Goal: Task Accomplishment & Management: Manage account settings

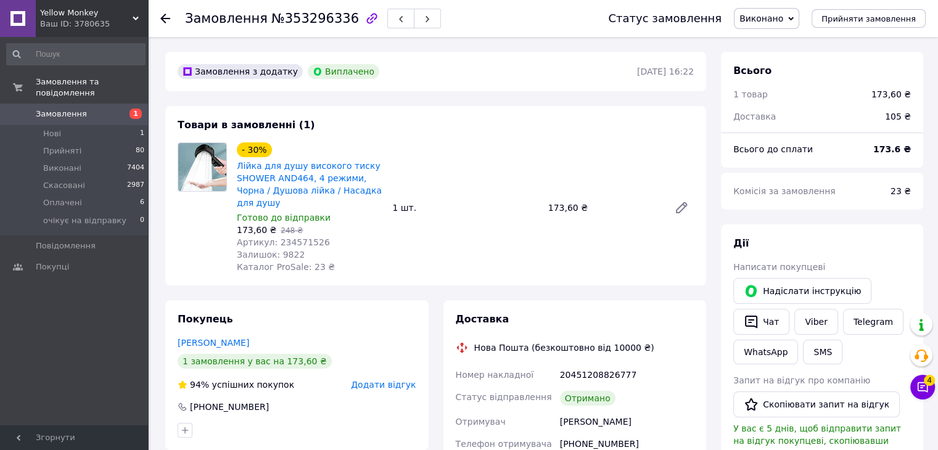
click at [96, 19] on div "Ваш ID: 3780635" at bounding box center [94, 24] width 108 height 11
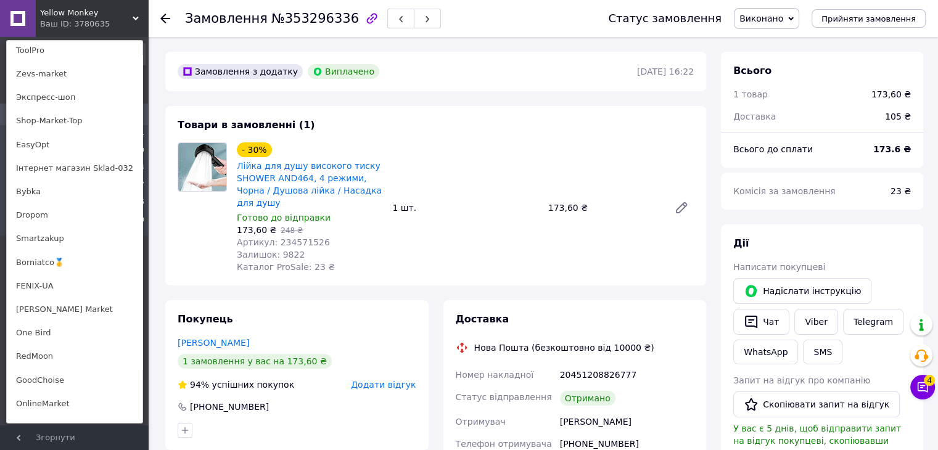
scroll to position [617, 0]
click at [54, 266] on link "Borniatco🥇" at bounding box center [75, 260] width 136 height 23
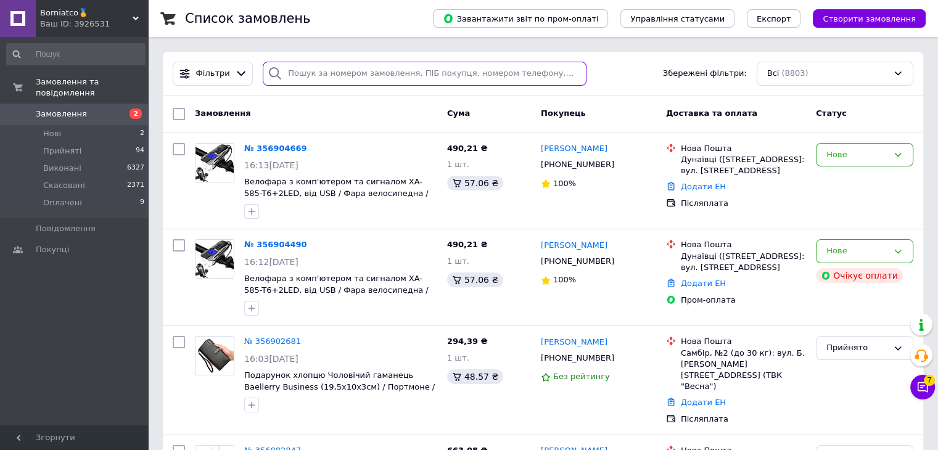
paste input "353363608"
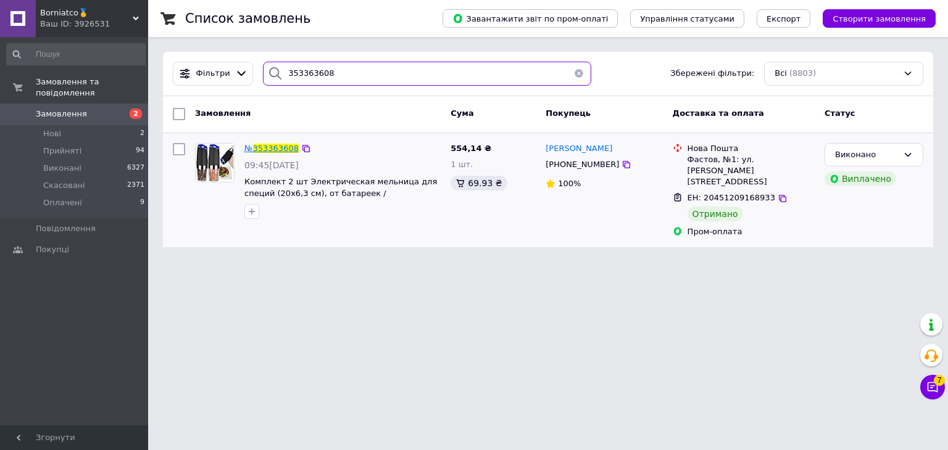
type input "353363608"
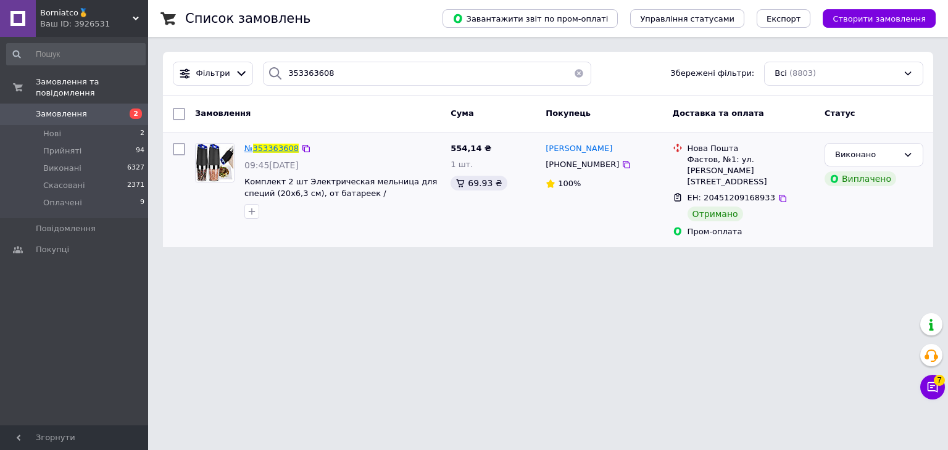
click at [279, 147] on span "353363608" at bounding box center [276, 148] width 46 height 9
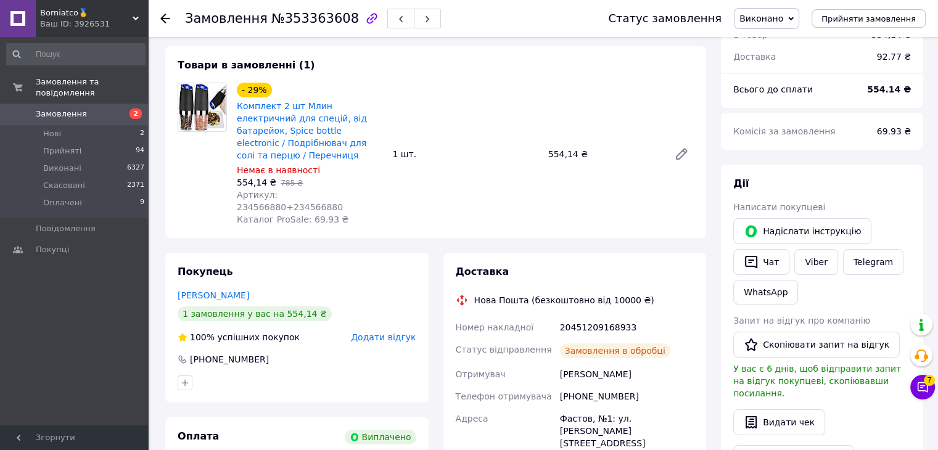
scroll to position [62, 0]
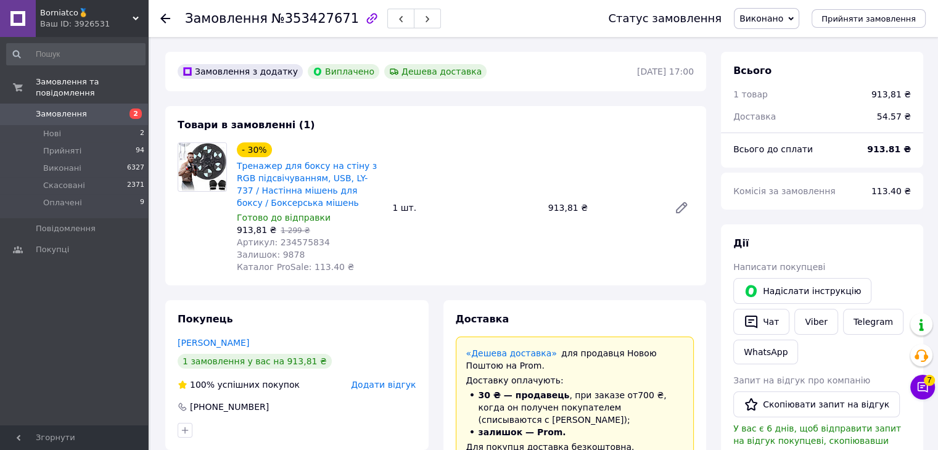
scroll to position [12, 0]
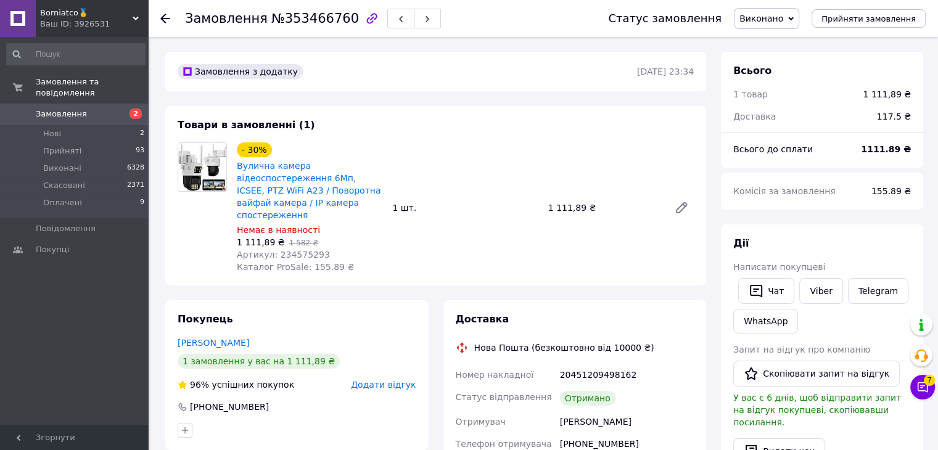
click at [72, 23] on div "Ваш ID: 3926531" at bounding box center [94, 24] width 108 height 11
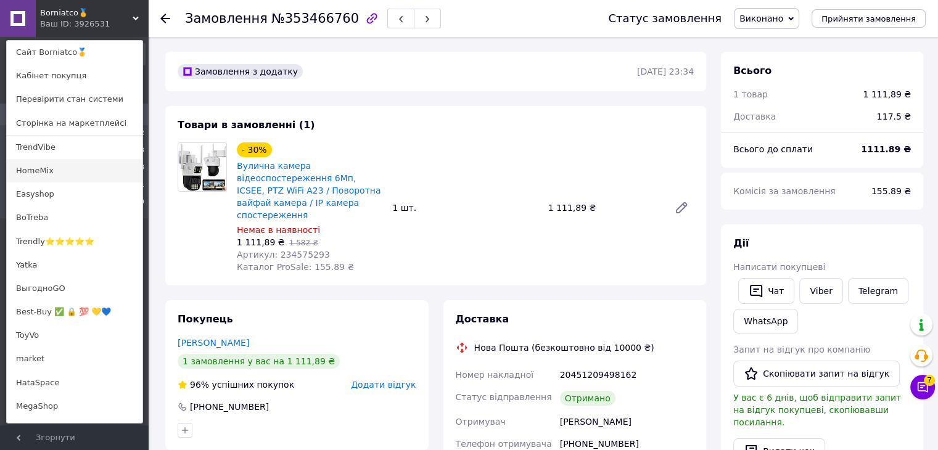
click at [91, 170] on link "HomeMix" at bounding box center [75, 170] width 136 height 23
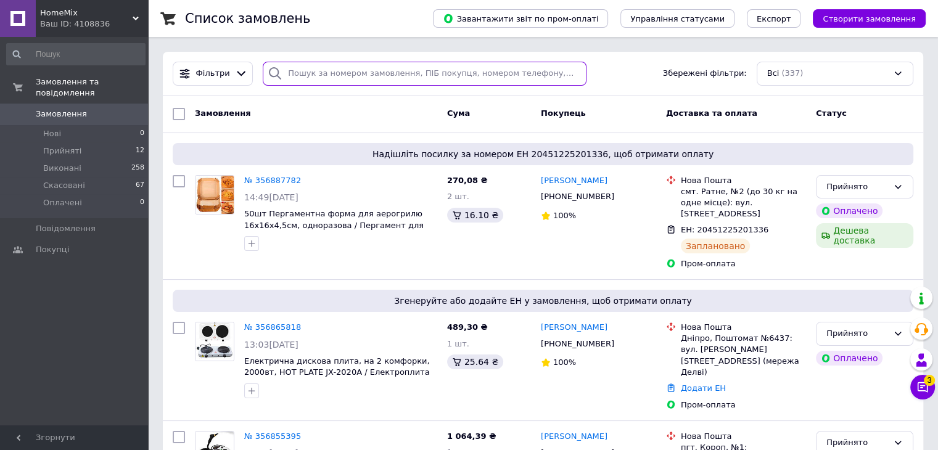
paste input "353231233"
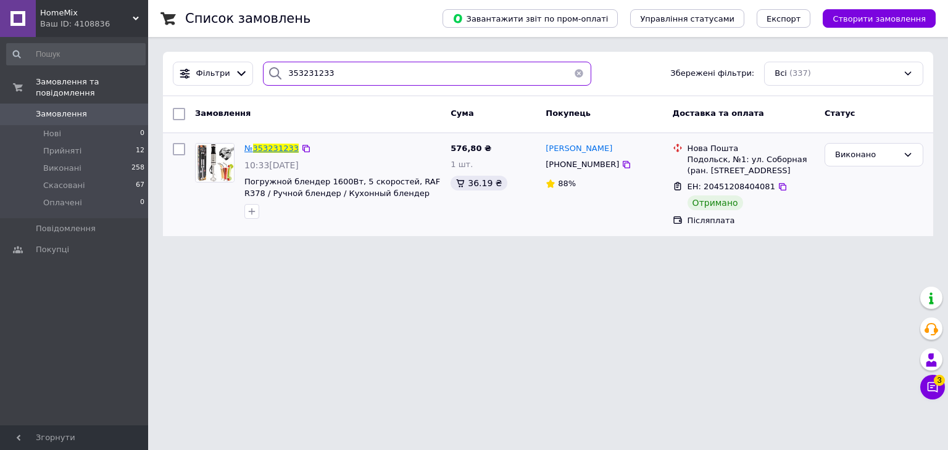
type input "353231233"
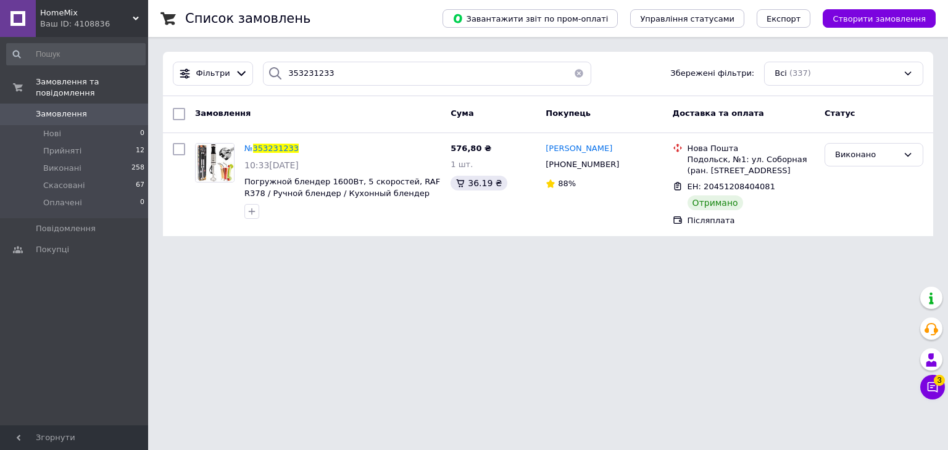
click at [275, 149] on span "353231233" at bounding box center [276, 148] width 46 height 9
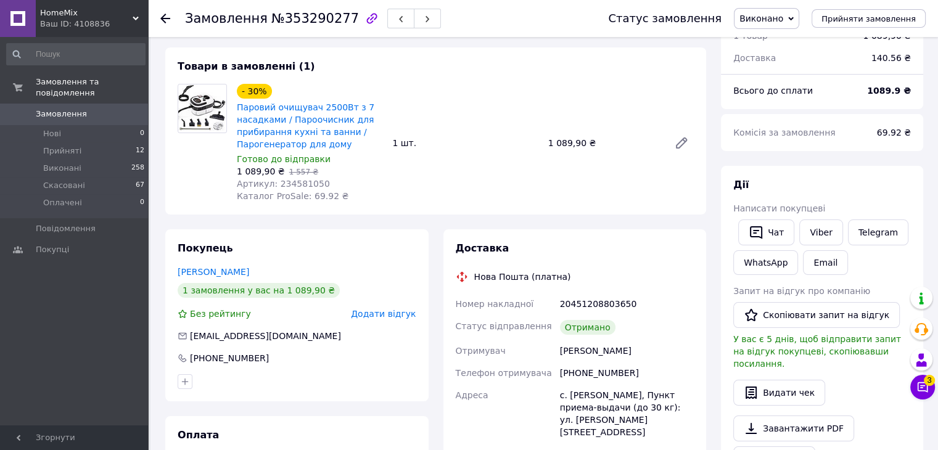
scroll to position [62, 0]
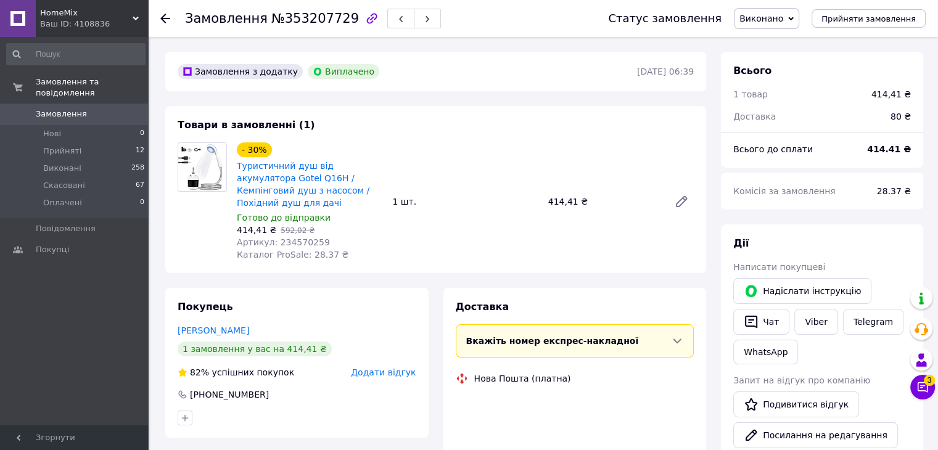
scroll to position [42, 0]
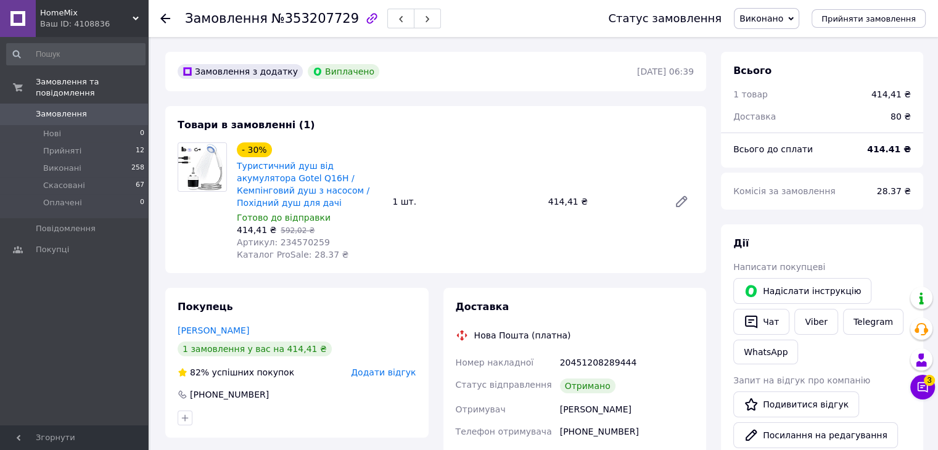
click at [62, 16] on span "HomeMix" at bounding box center [86, 12] width 93 height 11
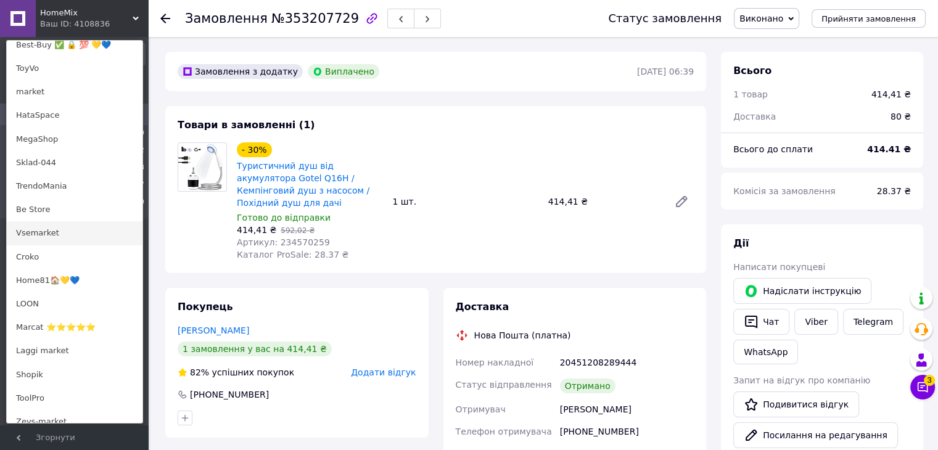
scroll to position [247, 0]
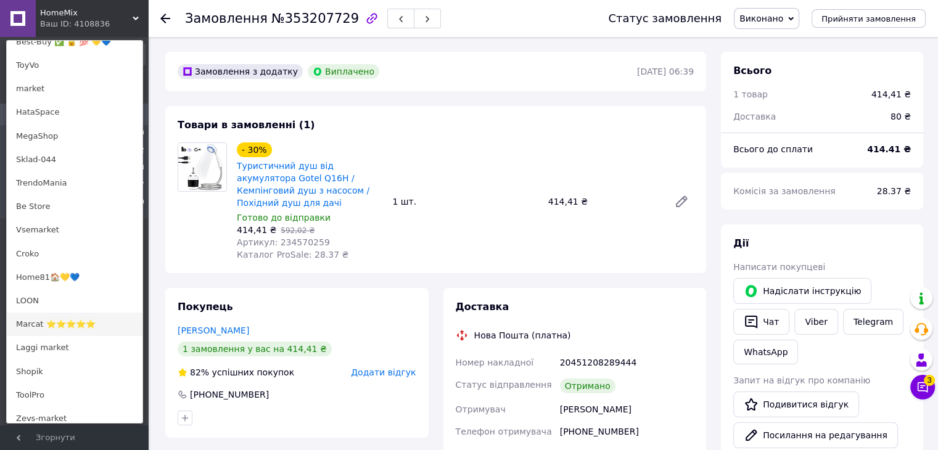
click at [60, 326] on link "Marcat ⭐⭐⭐⭐⭐" at bounding box center [75, 324] width 136 height 23
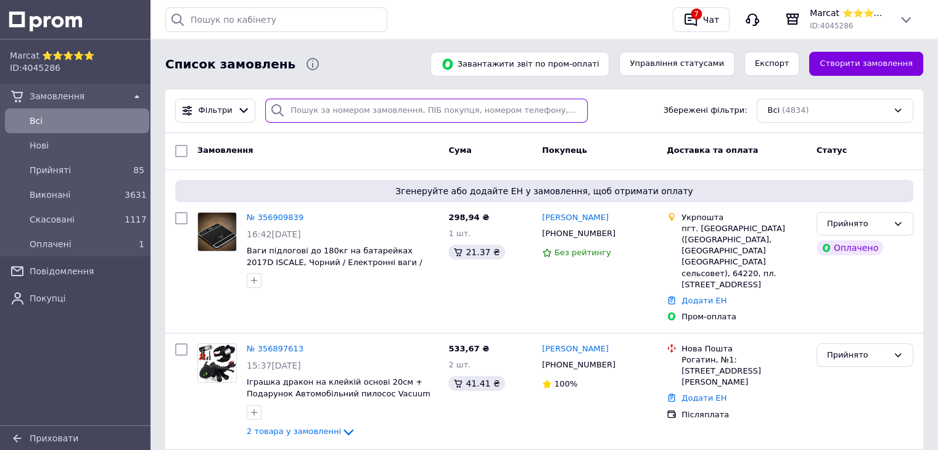
paste input "353213308"
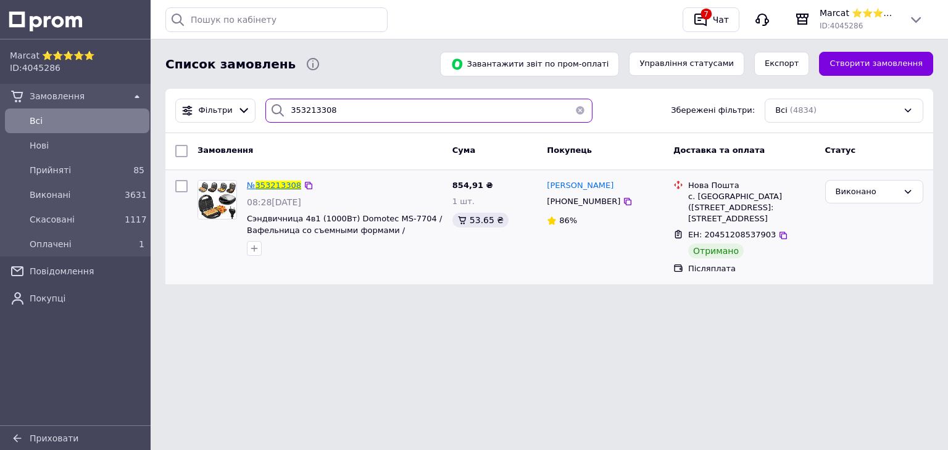
type input "353213308"
click at [269, 183] on span "353213308" at bounding box center [278, 185] width 46 height 9
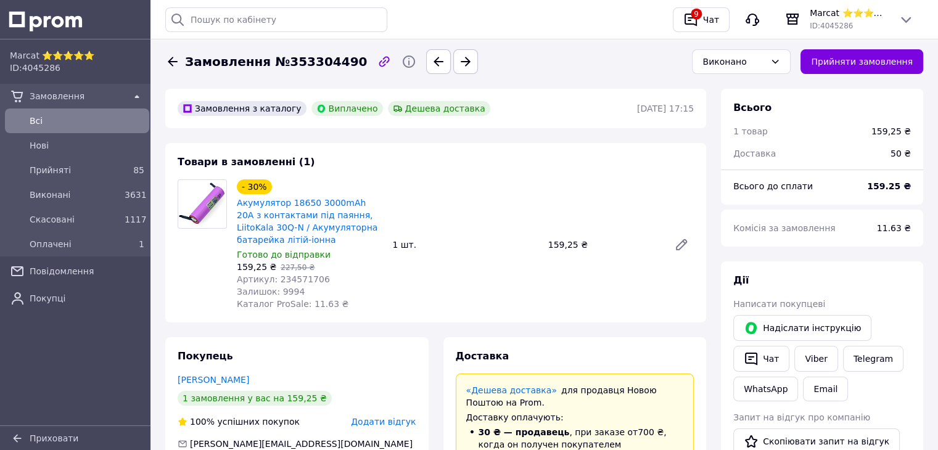
scroll to position [32, 0]
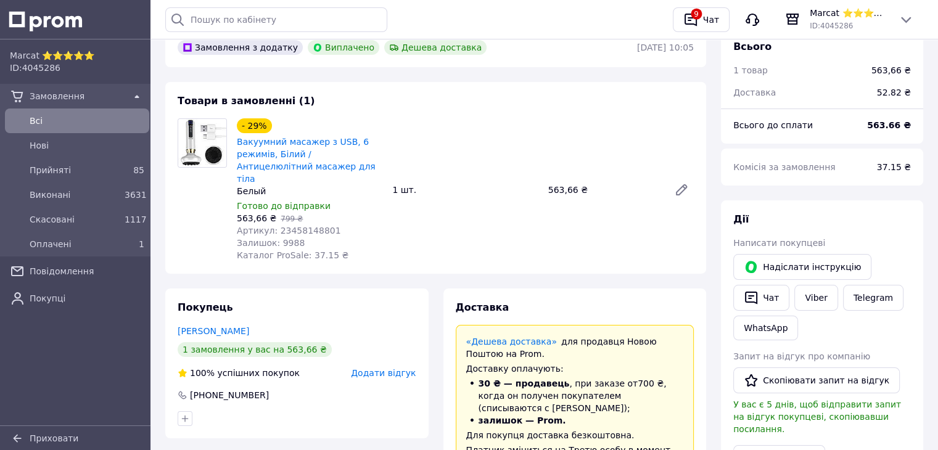
scroll to position [62, 0]
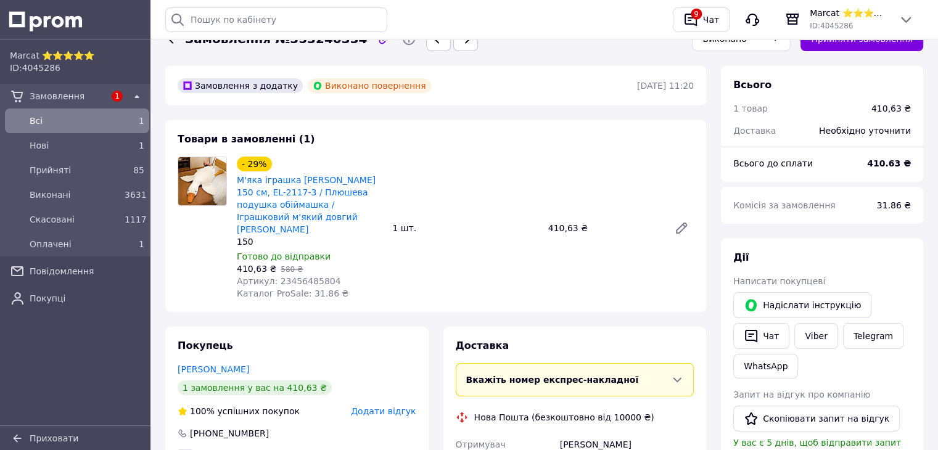
scroll to position [123, 0]
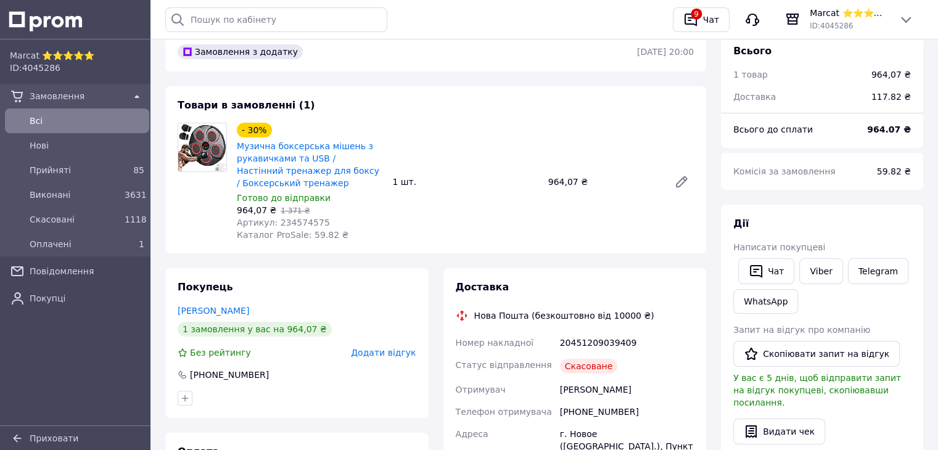
scroll to position [62, 0]
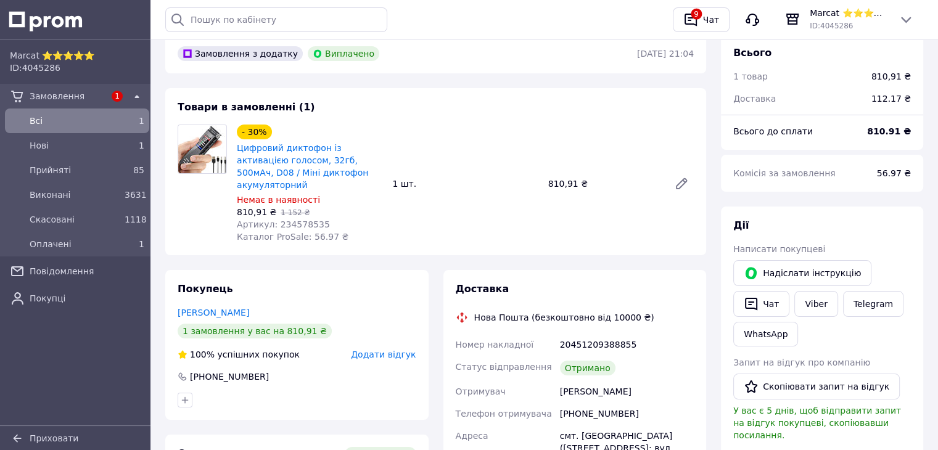
scroll to position [62, 0]
